Goal: Obtain resource: Download file/media

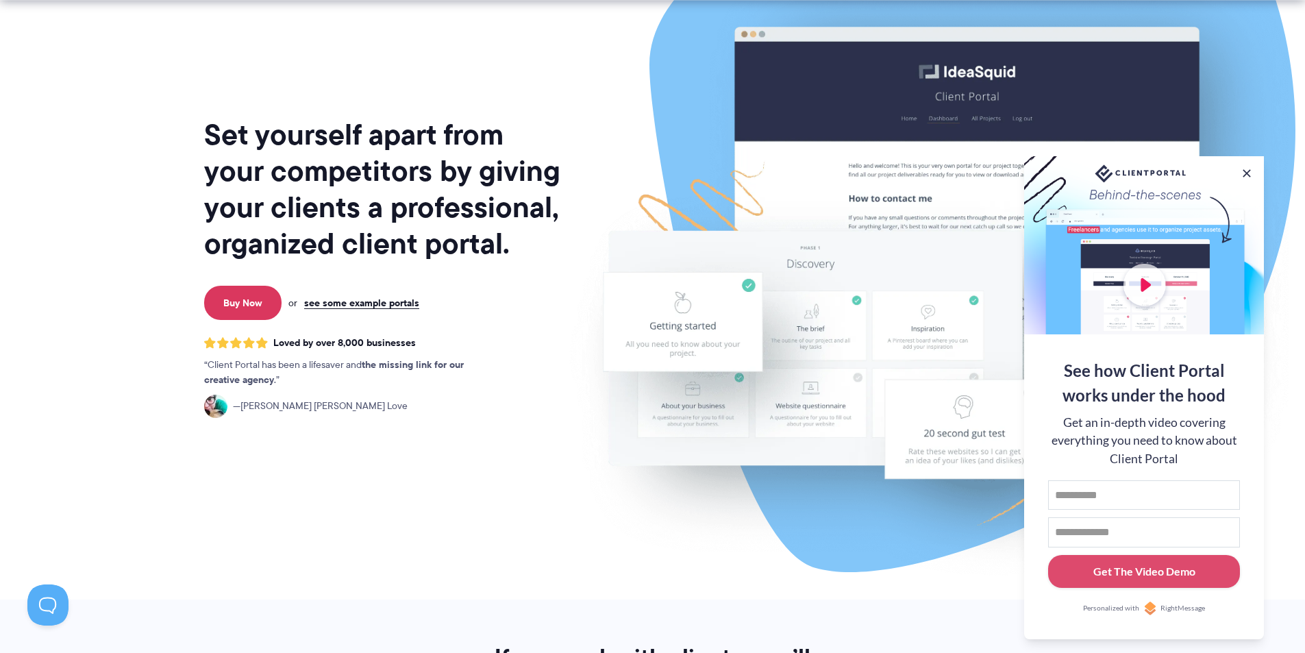
scroll to position [137, 0]
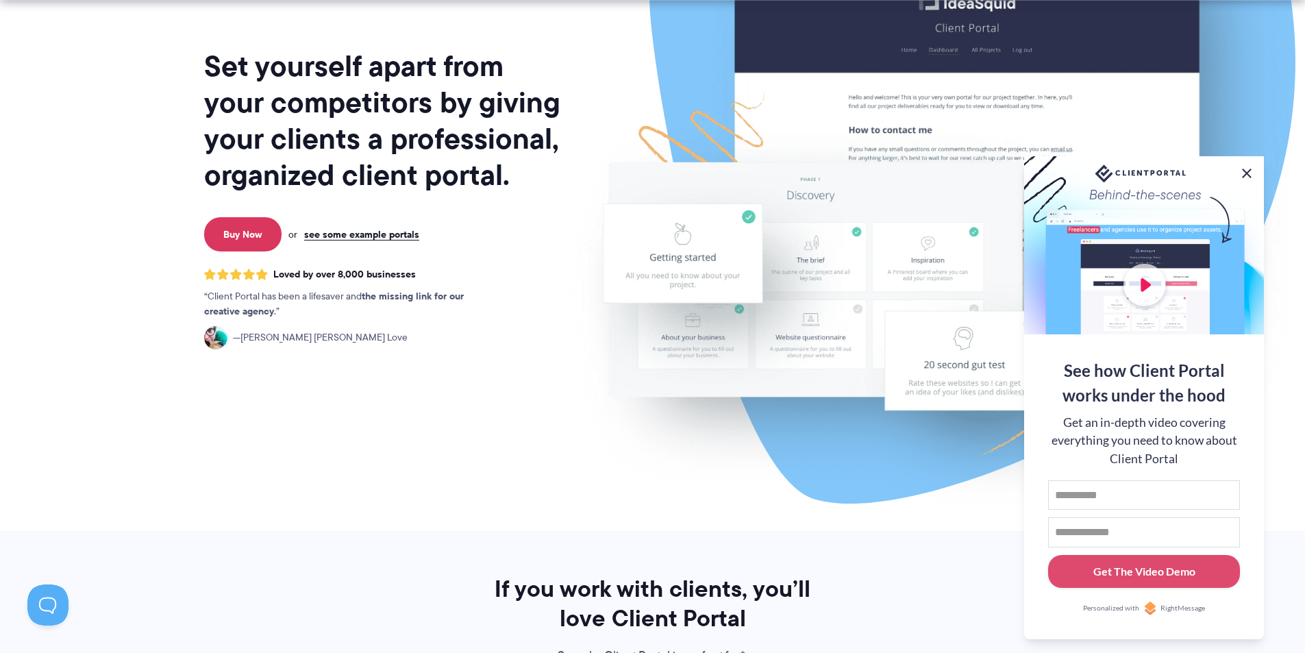
click at [1245, 168] on button at bounding box center [1246, 173] width 16 height 16
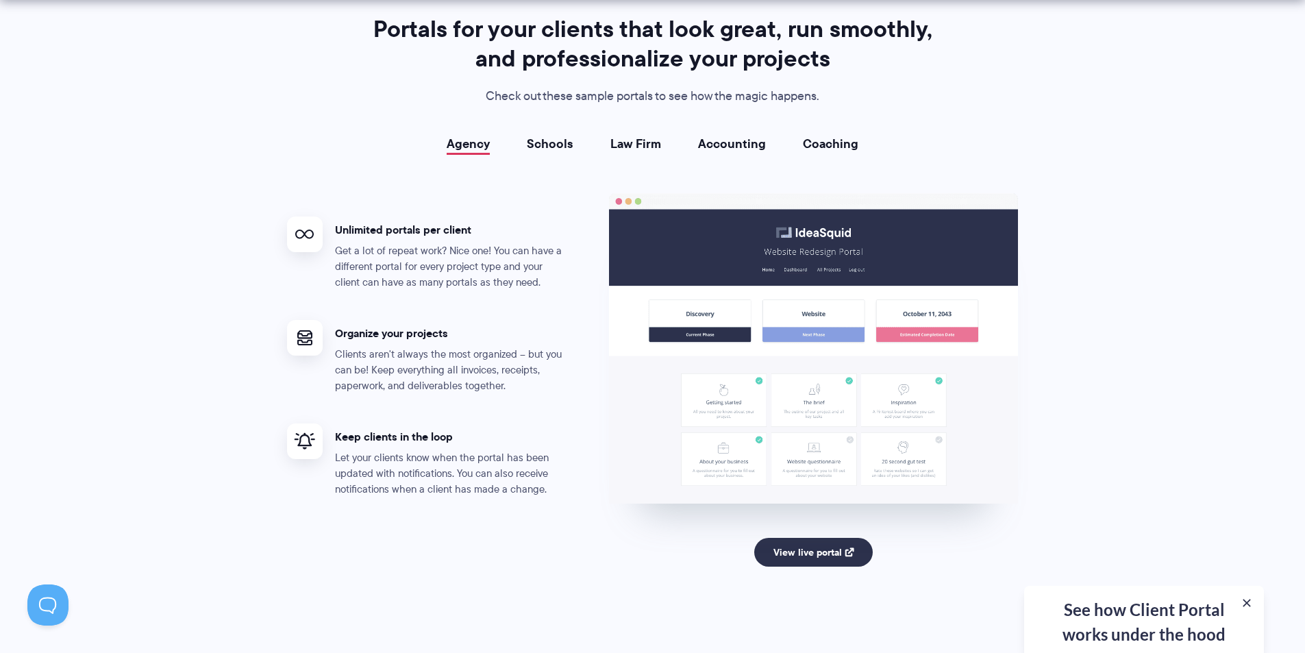
scroll to position [2739, 0]
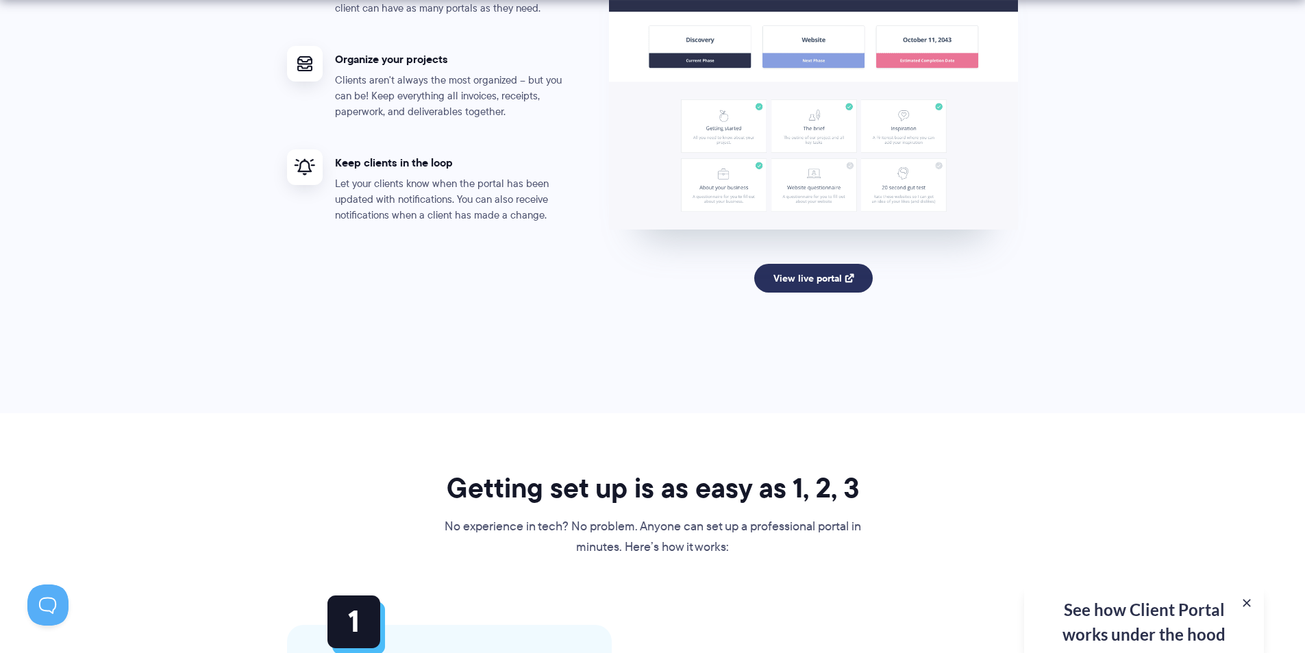
click at [822, 275] on link "View live portal" at bounding box center [813, 278] width 118 height 29
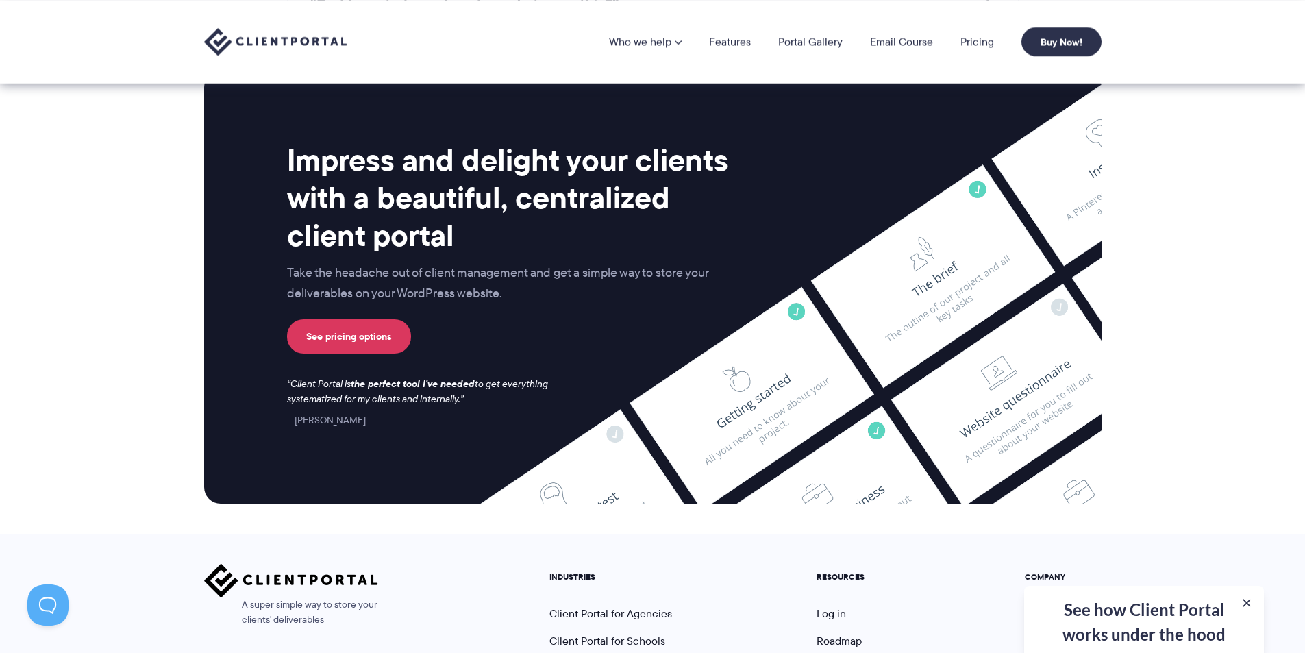
scroll to position [5410, 0]
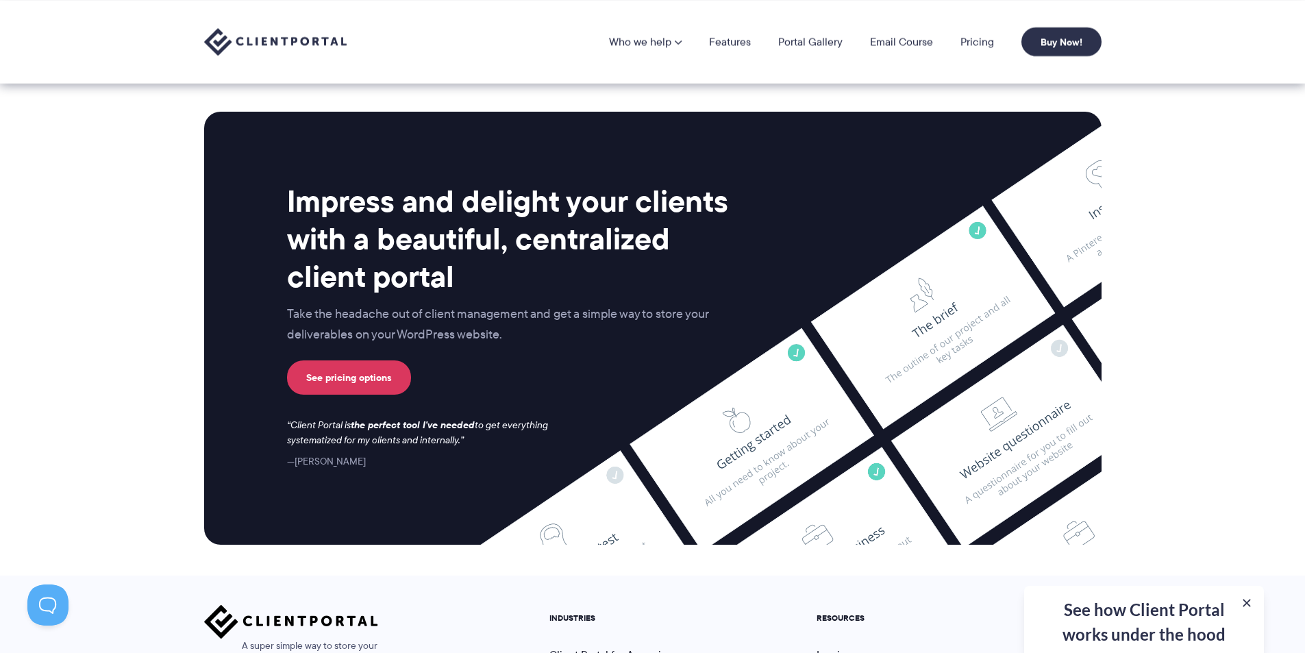
drag, startPoint x: 745, startPoint y: 451, endPoint x: 1060, endPoint y: 294, distance: 352.2
drag, startPoint x: 1060, startPoint y: 294, endPoint x: 991, endPoint y: 312, distance: 71.4
drag, startPoint x: 991, startPoint y: 312, endPoint x: 178, endPoint y: 412, distance: 819.1
click at [178, 412] on section "Impress and delight your clients with a beautiful, centralized client portal Ta…" at bounding box center [652, 328] width 1305 height 494
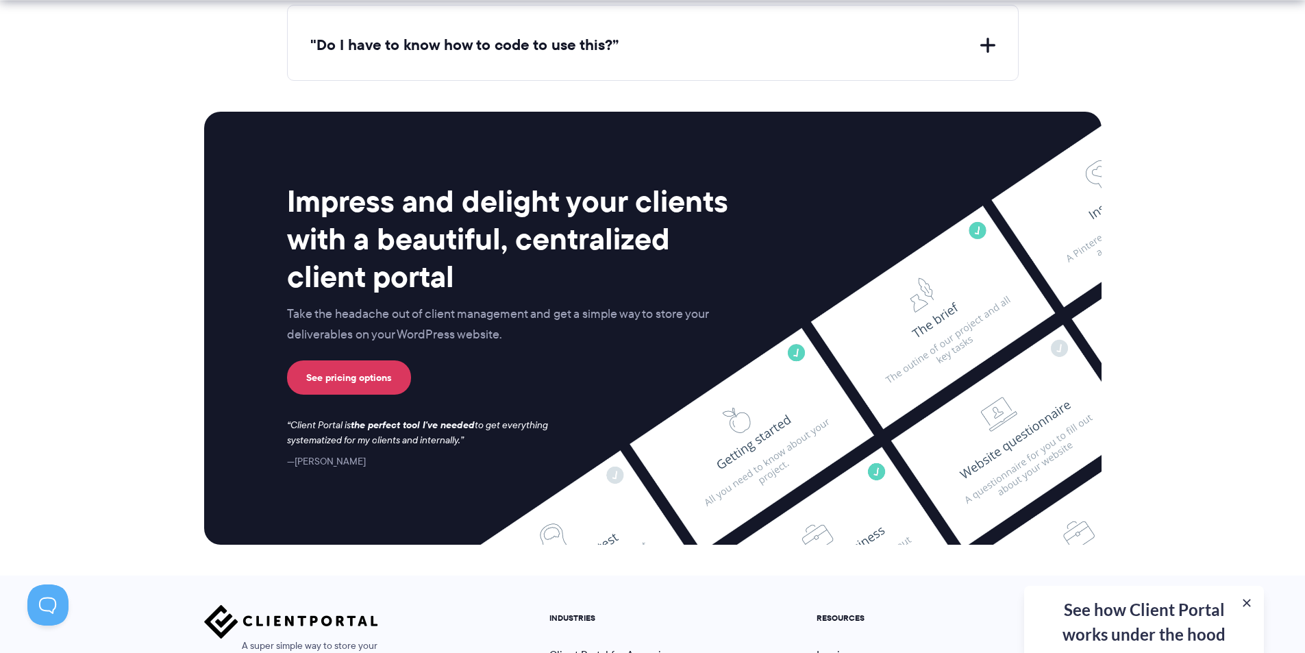
scroll to position [5642, 0]
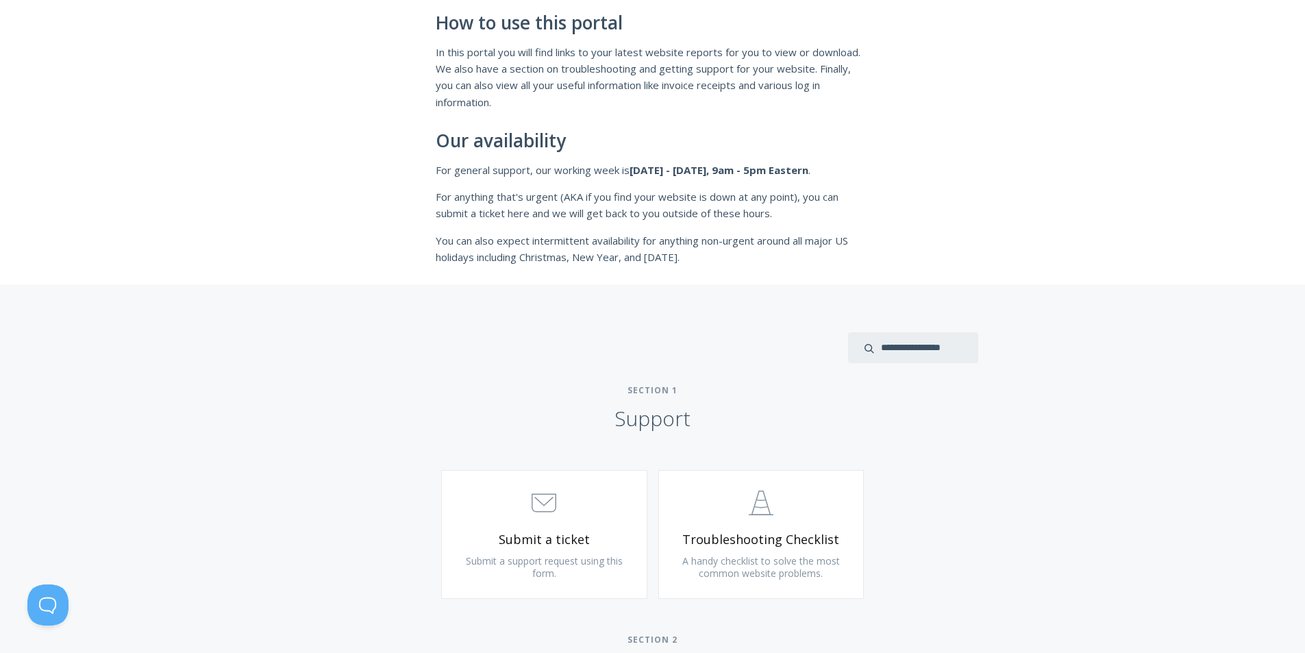
scroll to position [479, 0]
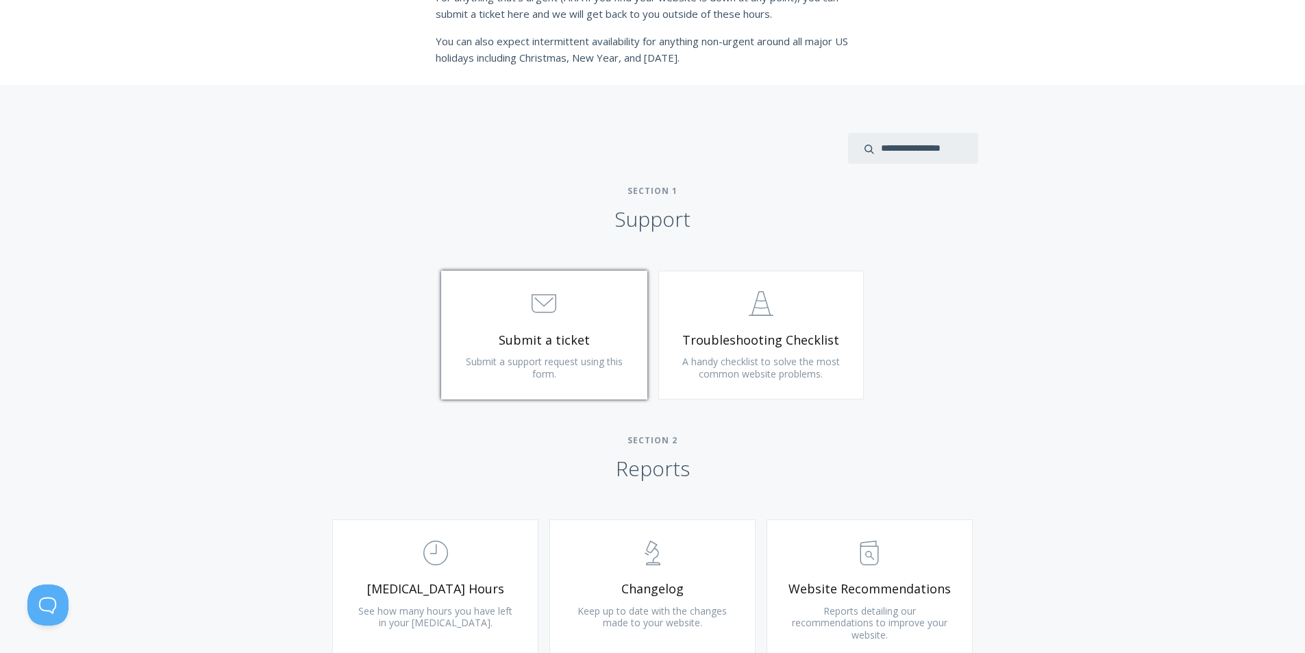
click at [561, 322] on span ".st0{fill:none;stroke:#000000;stroke-width:2;stroke-miterlimit:10;} 3. Communic…" at bounding box center [544, 305] width 164 height 42
click at [731, 325] on link ".st0{fill:none;stroke:#000000;stroke-width:2;stroke-miterlimit:10;} Untitled-24…" at bounding box center [761, 335] width 206 height 129
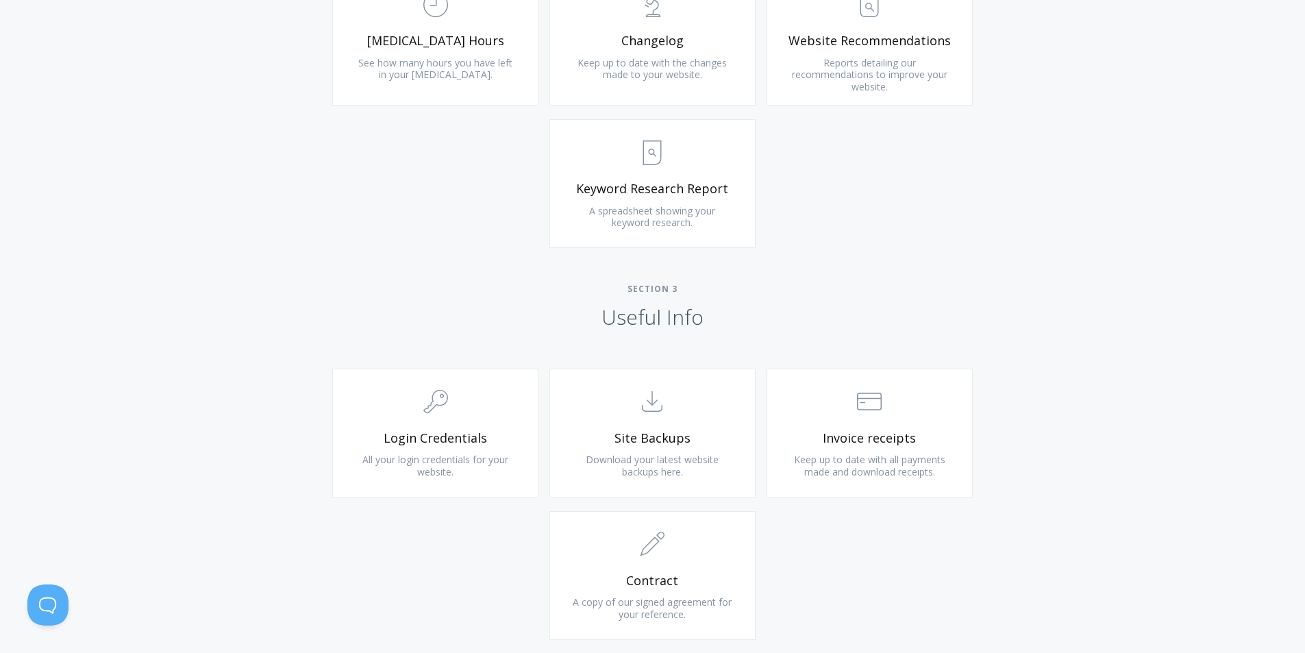
scroll to position [1296, 0]
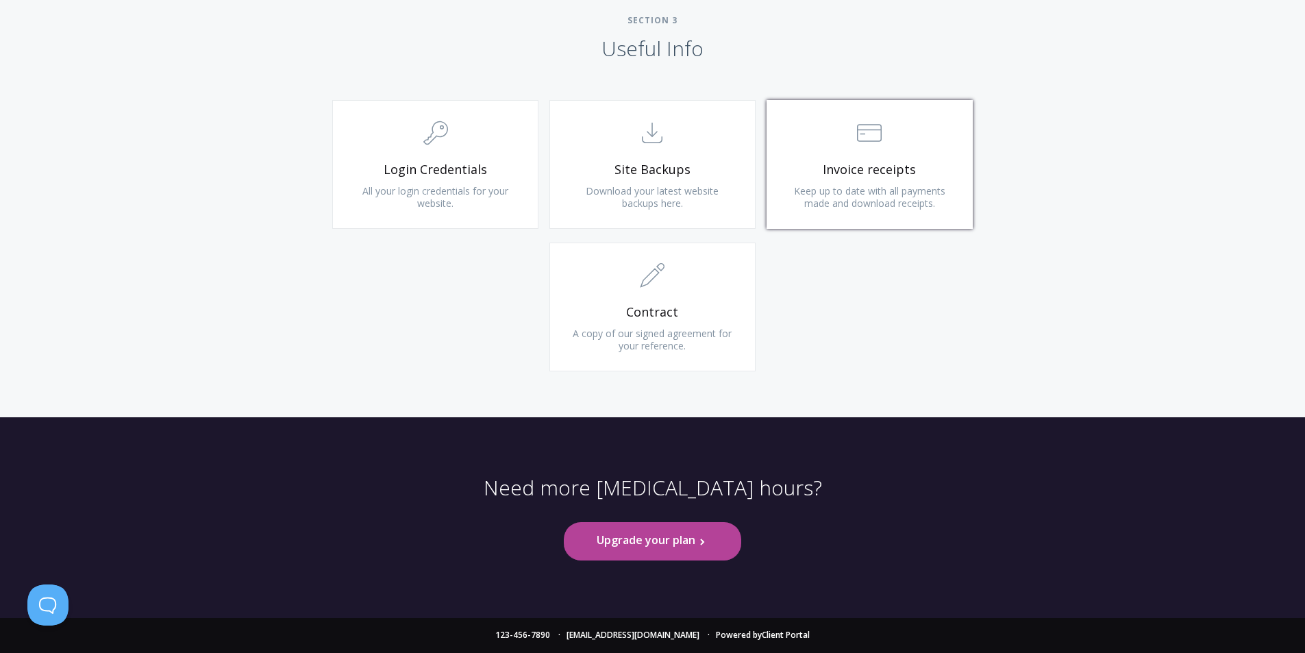
click at [857, 175] on span "Invoice receipts" at bounding box center [870, 170] width 164 height 16
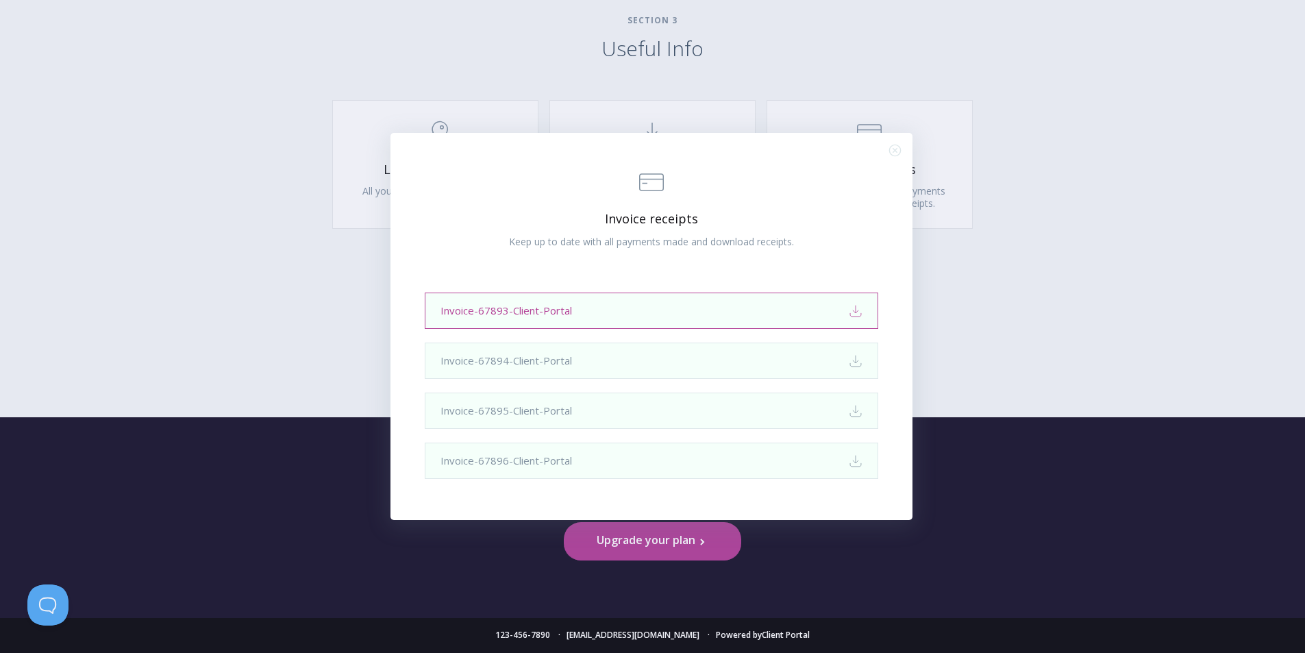
click at [666, 309] on link "Invoice-67893-Client-Portal Download" at bounding box center [651, 310] width 453 height 36
click at [984, 499] on div ".st0{fill:none;stroke:#000000;stroke-width:2;stroke-miterlimit:10;} Financial I…" at bounding box center [652, 326] width 1305 height 653
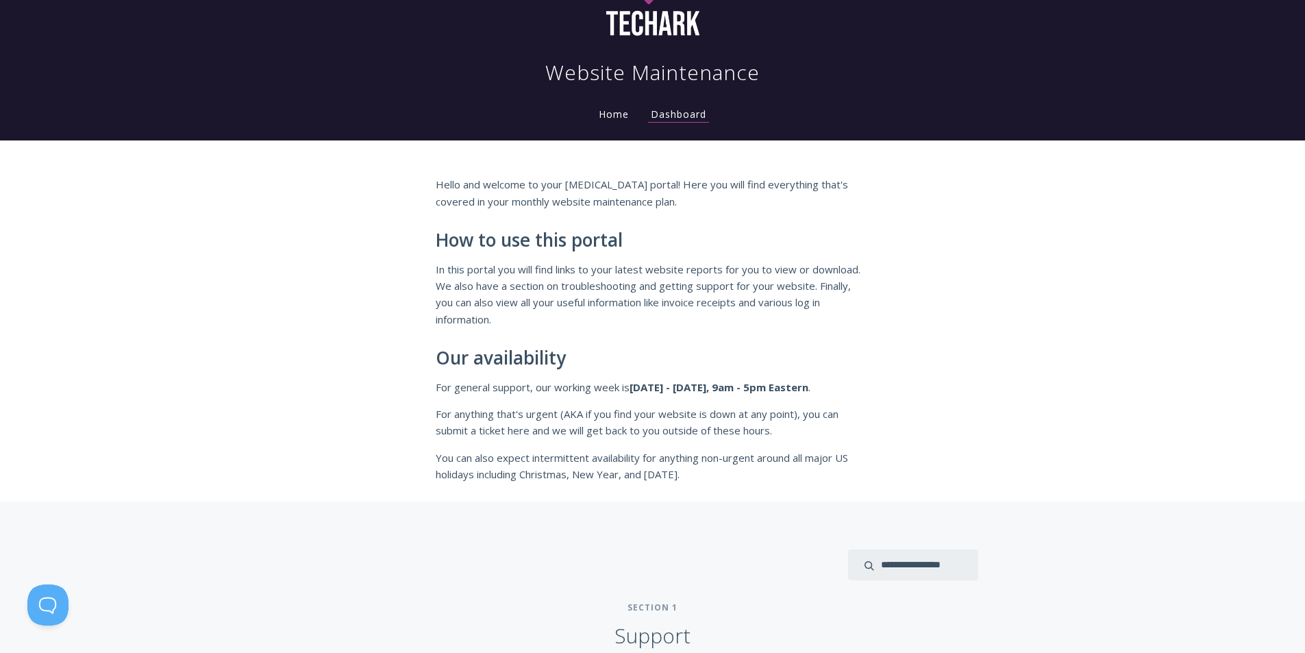
scroll to position [0, 0]
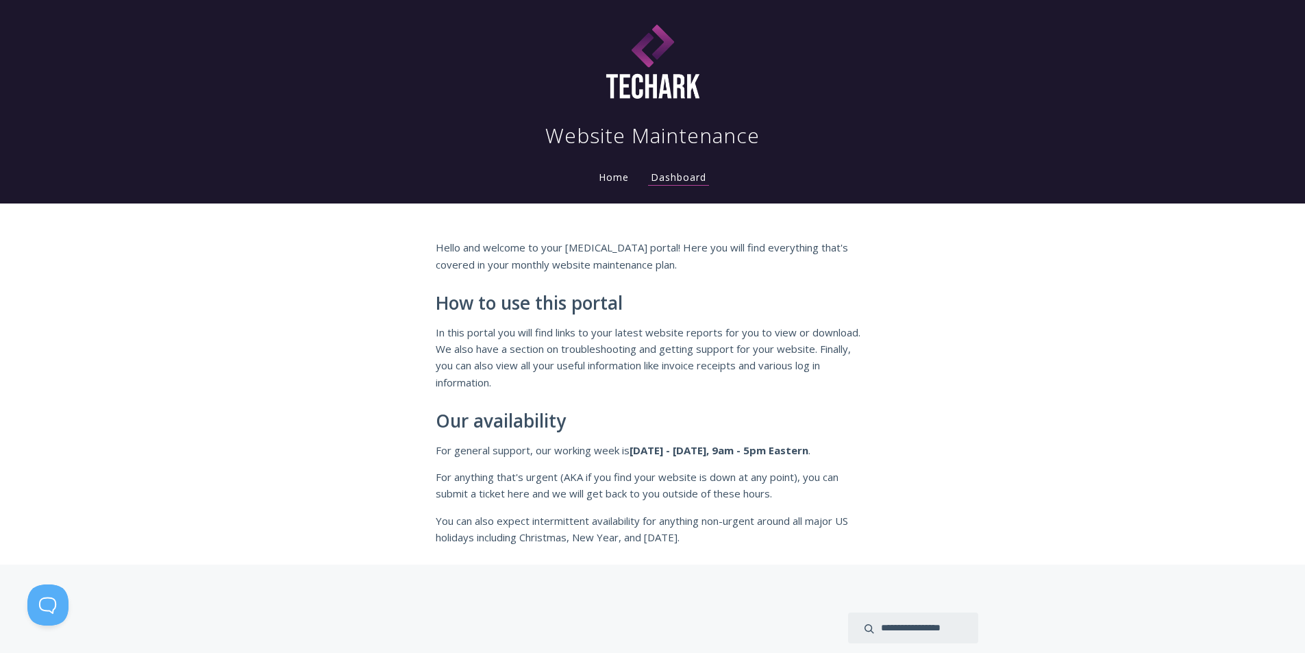
click at [623, 177] on link "Home" at bounding box center [614, 177] width 36 height 13
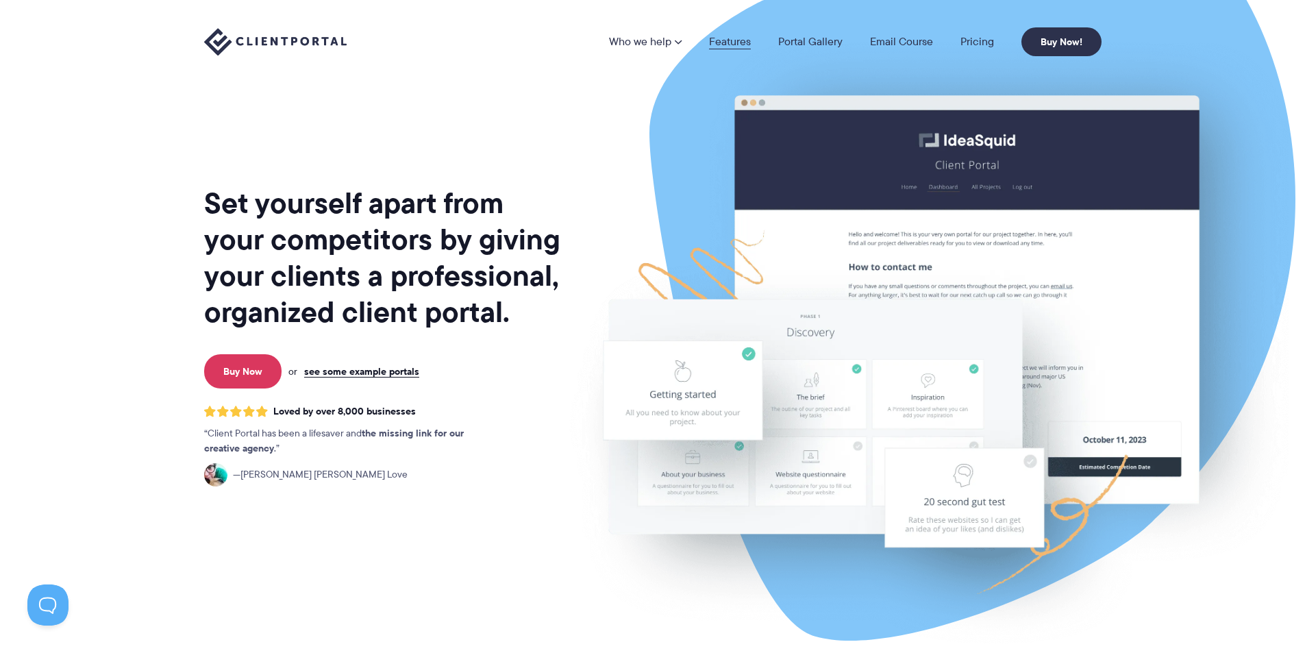
click at [728, 40] on link "Features" at bounding box center [730, 41] width 42 height 11
